Goal: Task Accomplishment & Management: Use online tool/utility

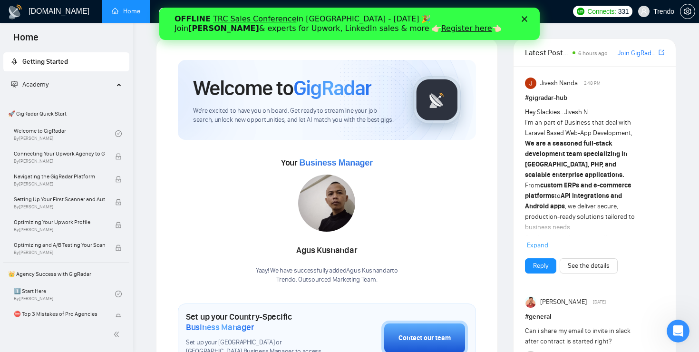
click at [528, 16] on div "Close" at bounding box center [527, 19] width 10 height 6
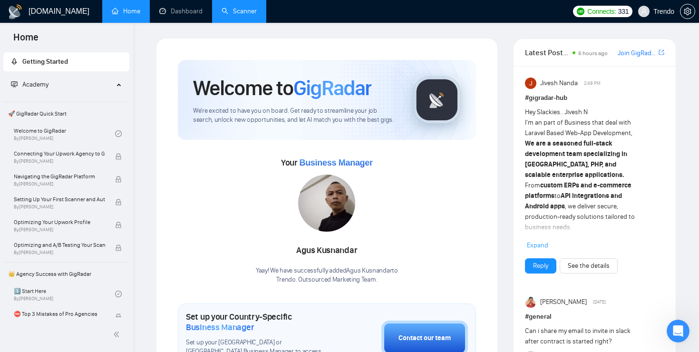
click at [235, 14] on link "Scanner" at bounding box center [239, 11] width 35 height 8
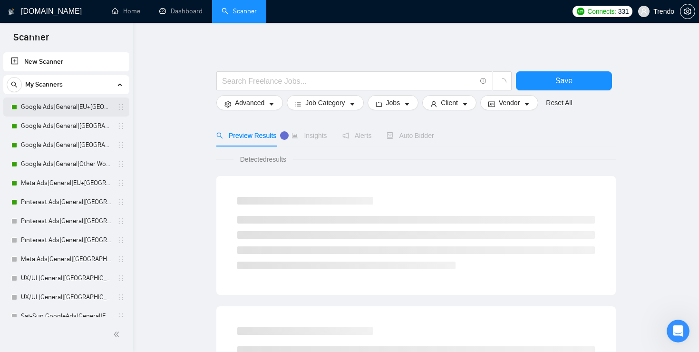
click at [68, 102] on link "Google Ads|General|EU+[GEOGRAPHIC_DATA]|" at bounding box center [66, 107] width 90 height 19
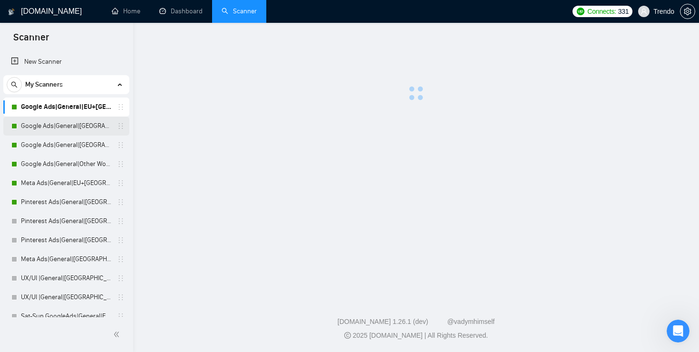
click at [97, 123] on link "Google Ads|General|[GEOGRAPHIC_DATA]+[GEOGRAPHIC_DATA]|" at bounding box center [66, 126] width 90 height 19
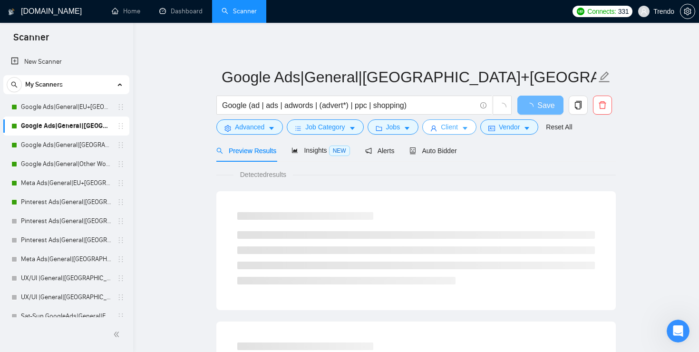
click at [465, 124] on button "Client" at bounding box center [449, 126] width 54 height 15
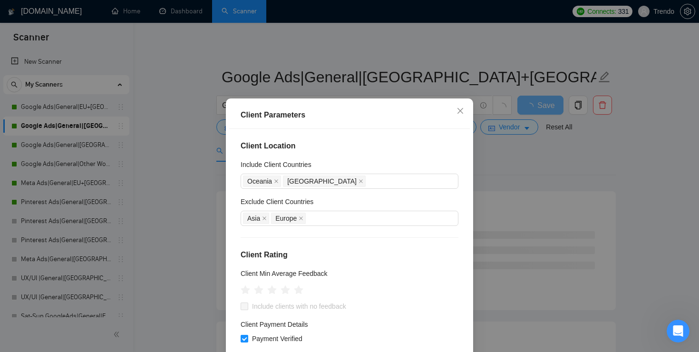
click at [503, 160] on div "Client Parameters Client Location Include Client Countries [GEOGRAPHIC_DATA] [G…" at bounding box center [349, 176] width 699 height 352
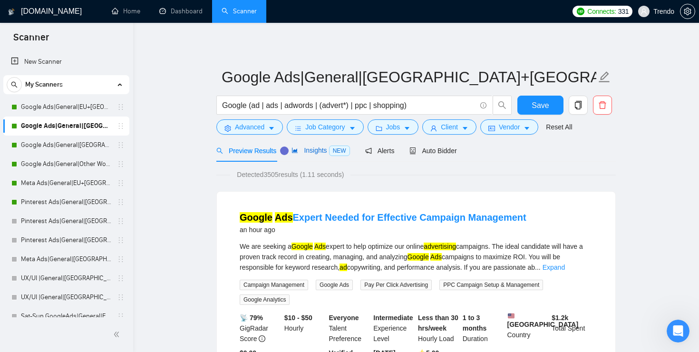
click at [331, 147] on span "Insights NEW" at bounding box center [321, 151] width 58 height 8
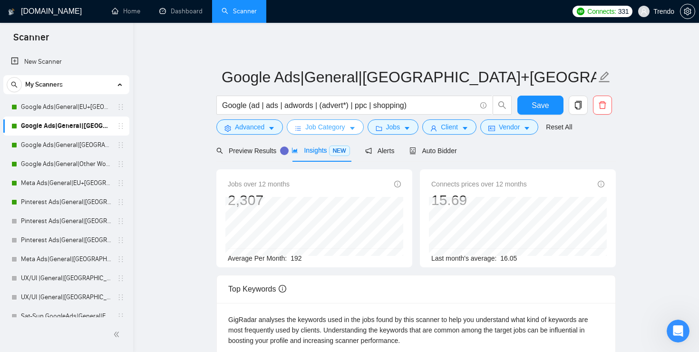
click at [352, 128] on icon "caret-down" at bounding box center [352, 128] width 7 height 7
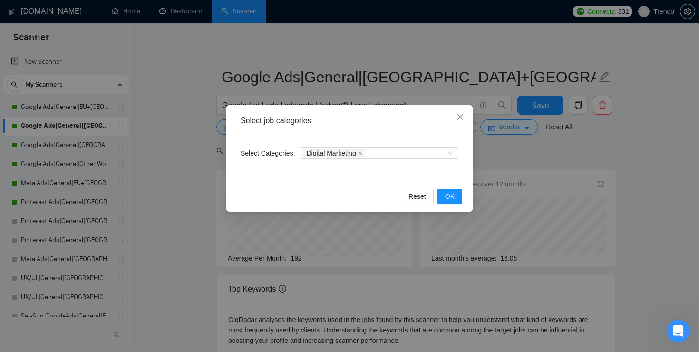
click at [530, 142] on div "Select job categories Select Categories Digital Marketing Reset OK" at bounding box center [349, 176] width 699 height 352
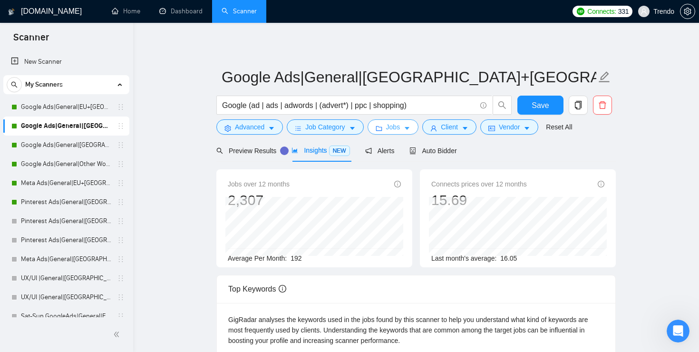
click at [400, 125] on span "Jobs" at bounding box center [393, 127] width 14 height 10
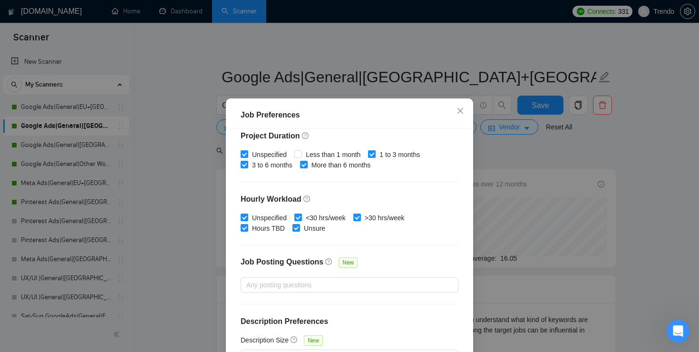
scroll to position [65, 0]
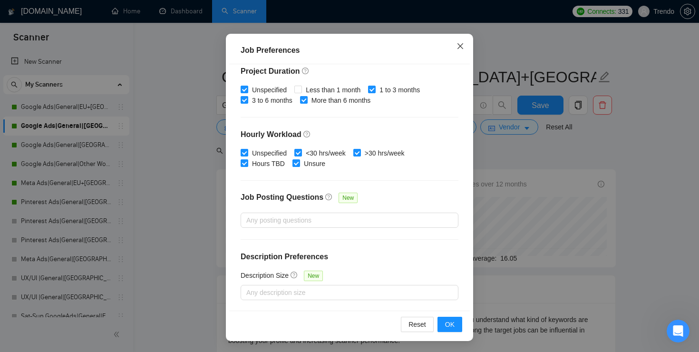
click at [466, 45] on span "Close" at bounding box center [461, 47] width 26 height 26
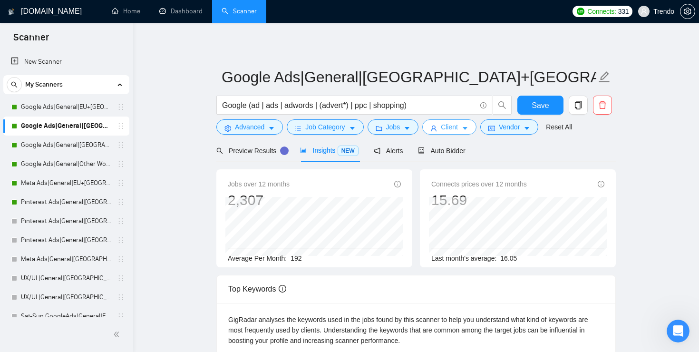
click at [458, 128] on span "Client" at bounding box center [449, 127] width 17 height 10
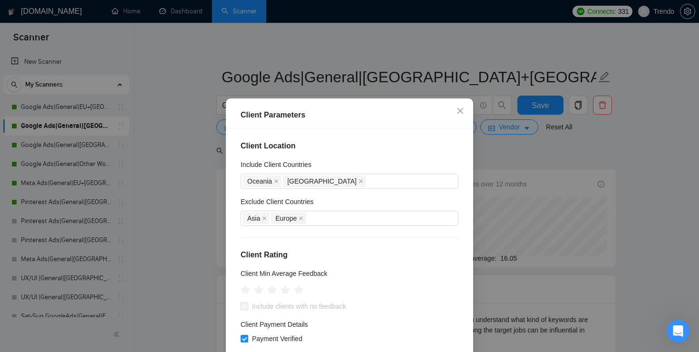
click at [523, 175] on div "Client Parameters Client Location Include Client Countries [GEOGRAPHIC_DATA] [G…" at bounding box center [349, 176] width 699 height 352
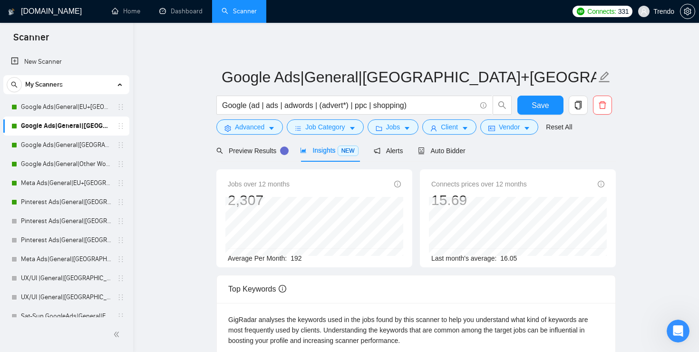
click at [523, 137] on form "Google Ads|General|[GEOGRAPHIC_DATA]+[GEOGRAPHIC_DATA]| Google (ad | ads | adwo…" at bounding box center [416, 101] width 400 height 78
click at [520, 124] on span "Vendor" at bounding box center [509, 127] width 21 height 10
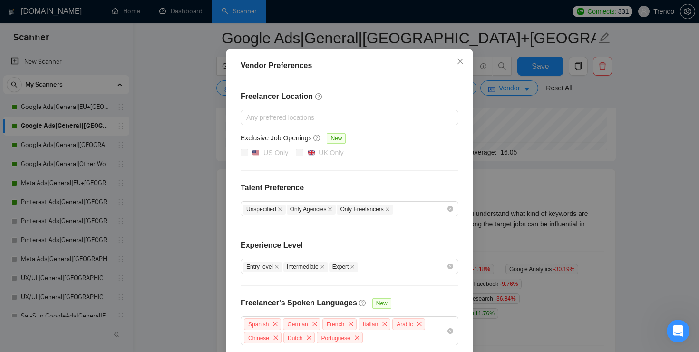
scroll to position [0, 0]
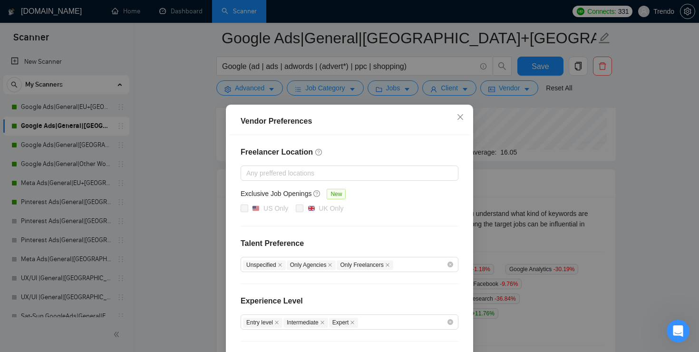
click at [581, 171] on div "Vendor Preferences Freelancer Location Any preffered locations Exclusive Job Op…" at bounding box center [349, 176] width 699 height 352
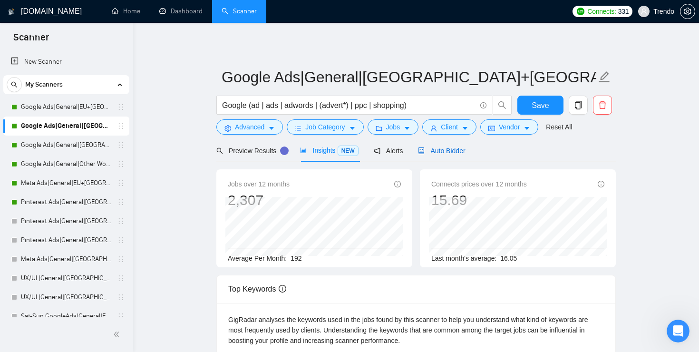
click at [459, 147] on span "Auto Bidder" at bounding box center [441, 151] width 47 height 8
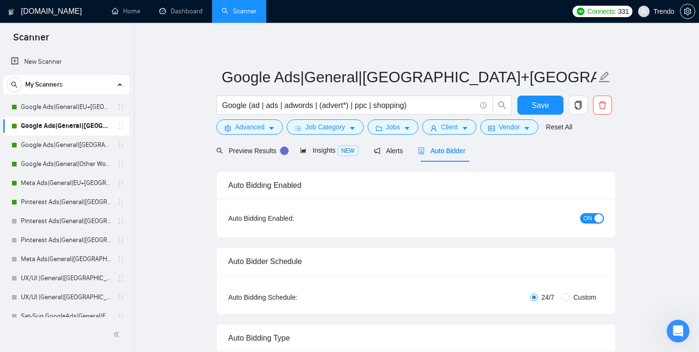
checkbox input "true"
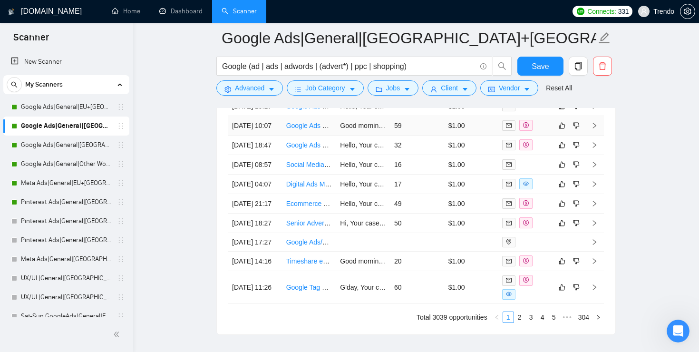
scroll to position [2731, 0]
